Goal: Task Accomplishment & Management: Use online tool/utility

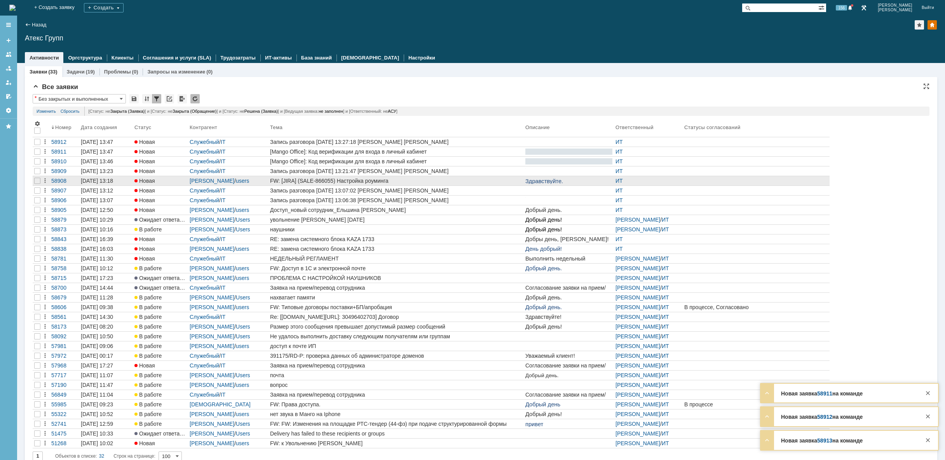
click at [491, 183] on div "FW: [JIRA] (SALE-866055) Настройка роуминга" at bounding box center [396, 181] width 252 height 6
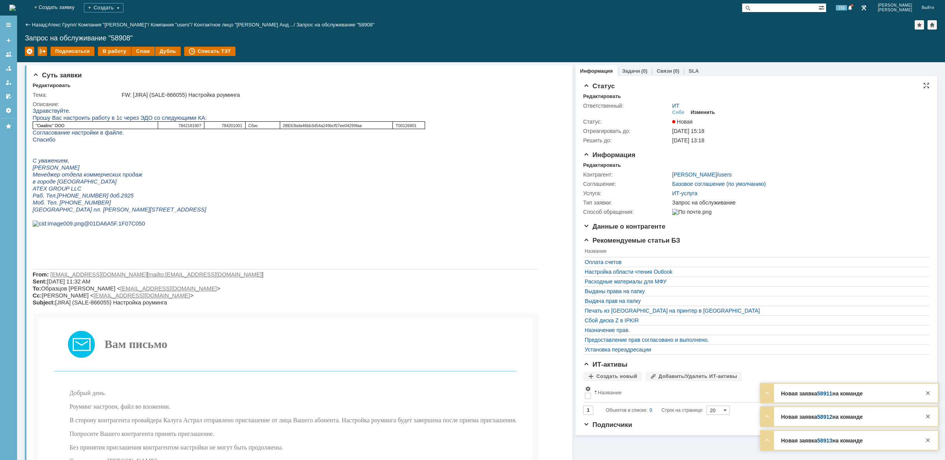
click at [704, 110] on div "Изменить" at bounding box center [703, 112] width 24 height 6
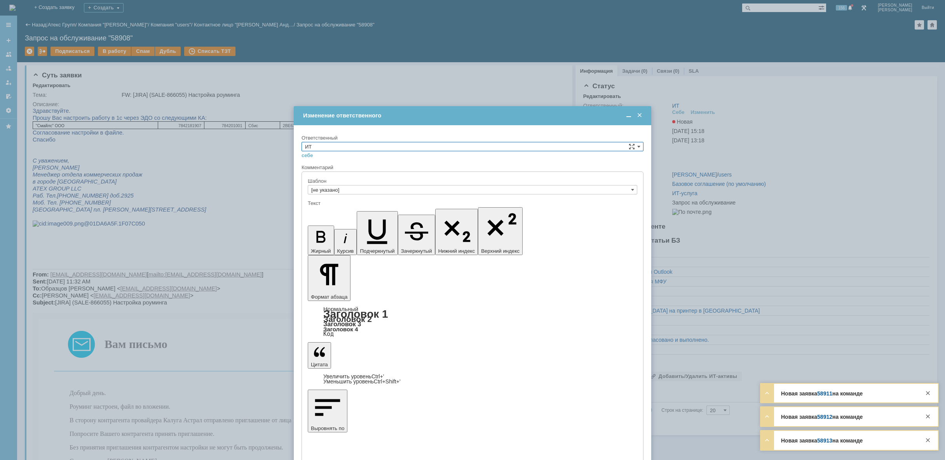
click at [386, 149] on input "ИТ" at bounding box center [473, 146] width 342 height 9
click at [337, 211] on span "АСУ" at bounding box center [472, 211] width 335 height 6
type input "АСУ"
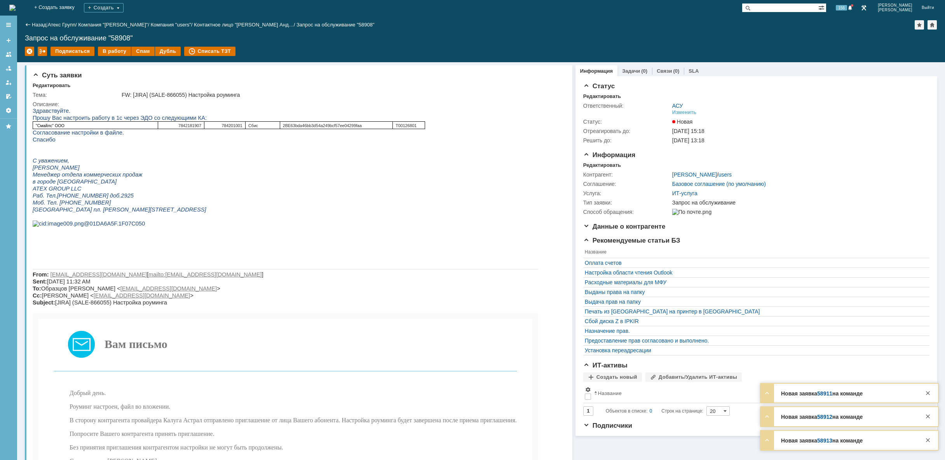
click at [16, 9] on img at bounding box center [12, 8] width 6 height 6
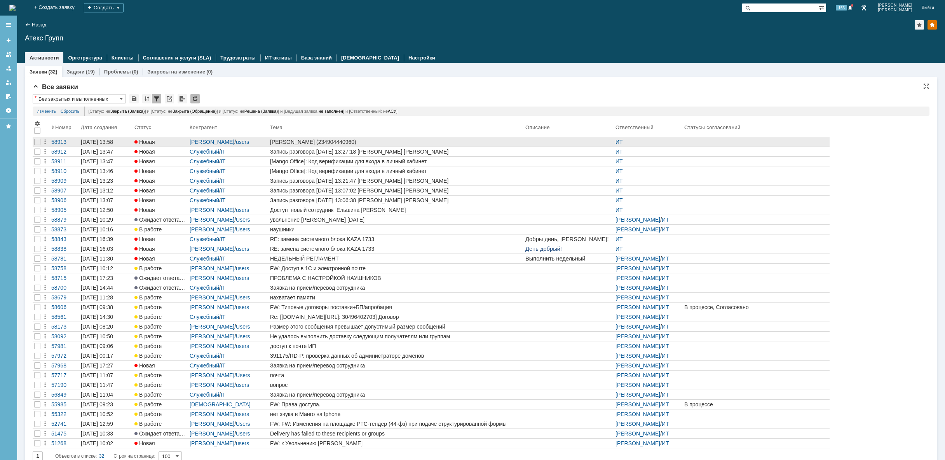
click at [493, 140] on div "[PERSON_NAME] (234904440960)" at bounding box center [396, 142] width 252 height 6
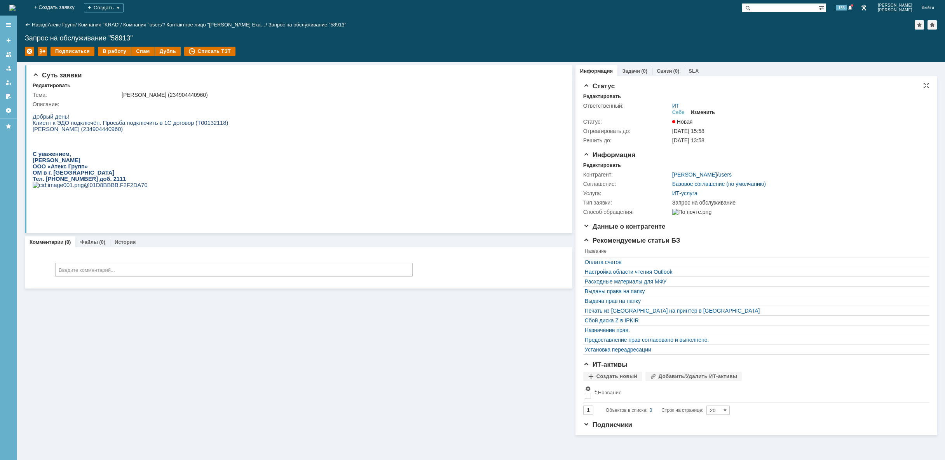
click at [710, 109] on div "Изменить" at bounding box center [703, 112] width 24 height 6
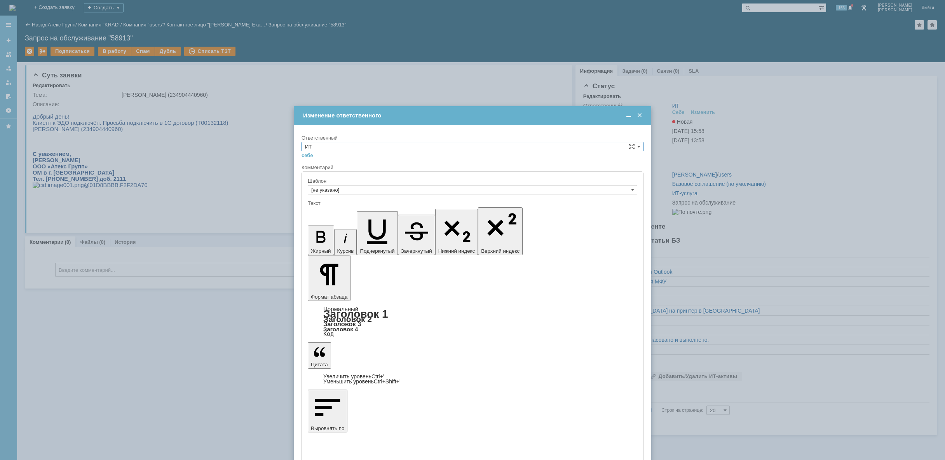
click at [425, 146] on input "ИТ" at bounding box center [473, 146] width 342 height 9
click at [384, 209] on span "АСУ" at bounding box center [472, 211] width 335 height 6
type input "АСУ"
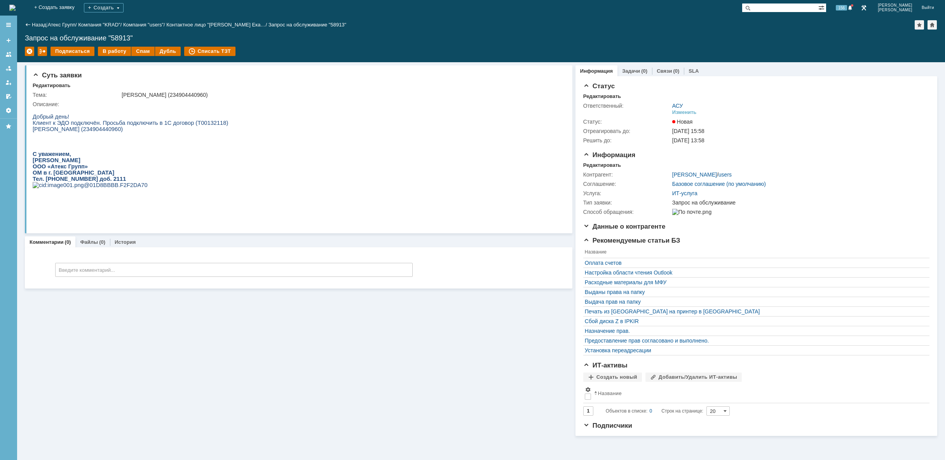
click at [16, 7] on img at bounding box center [12, 8] width 6 height 6
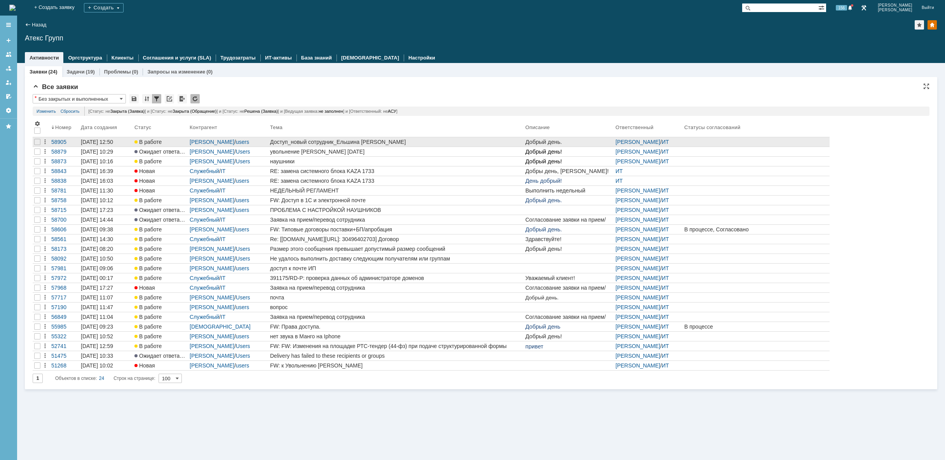
click at [321, 142] on div "Доступ_новый сотрудник_Ельшина [PERSON_NAME]" at bounding box center [396, 142] width 252 height 6
